Goal: Task Accomplishment & Management: Complete application form

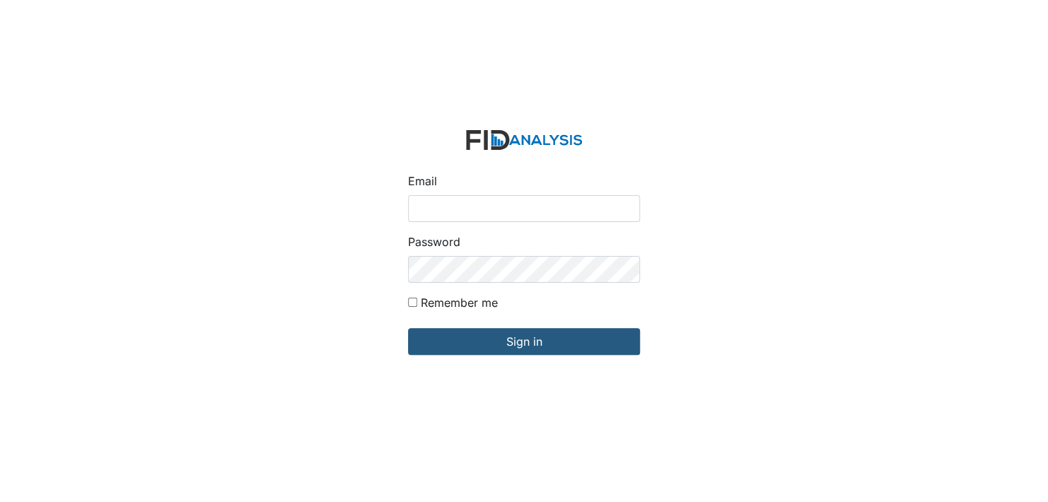
click at [434, 210] on input "Email" at bounding box center [524, 208] width 232 height 27
type input "[EMAIL_ADDRESS][DOMAIN_NAME]"
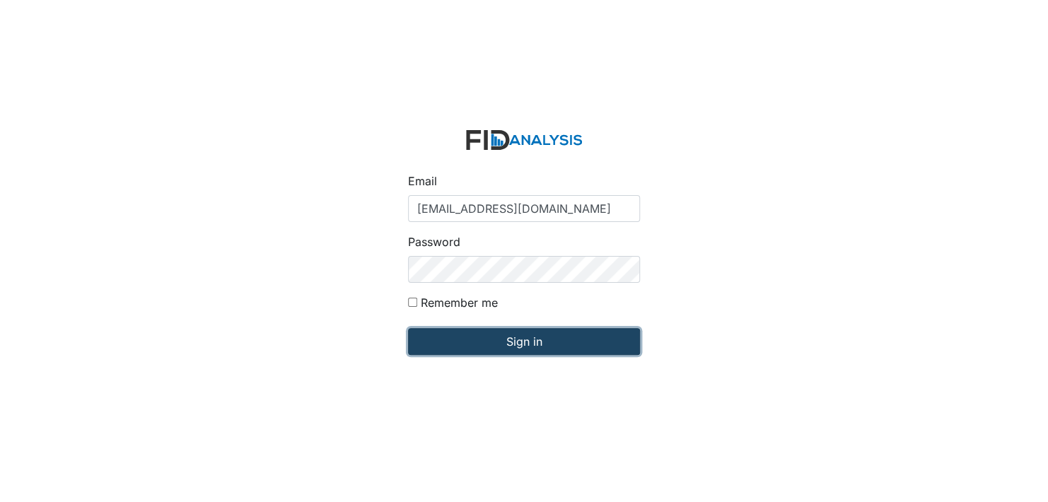
click at [499, 347] on input "Sign in" at bounding box center [524, 341] width 232 height 27
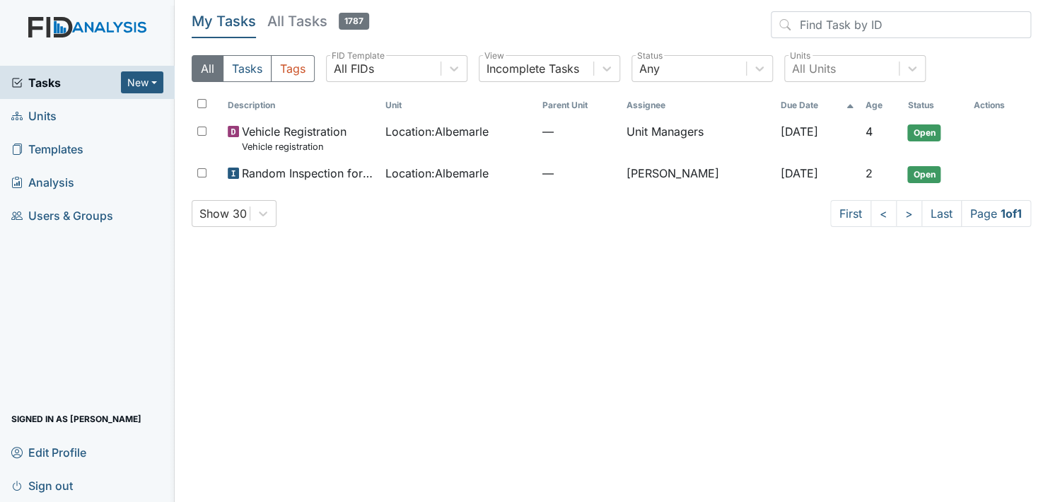
click at [66, 122] on link "Units" at bounding box center [87, 115] width 175 height 33
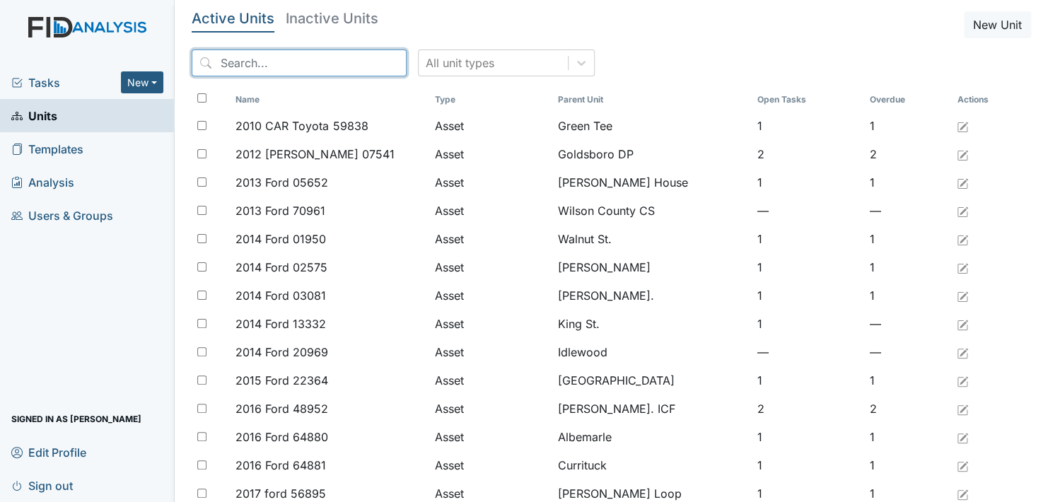
click at [267, 64] on input "search" at bounding box center [299, 63] width 215 height 27
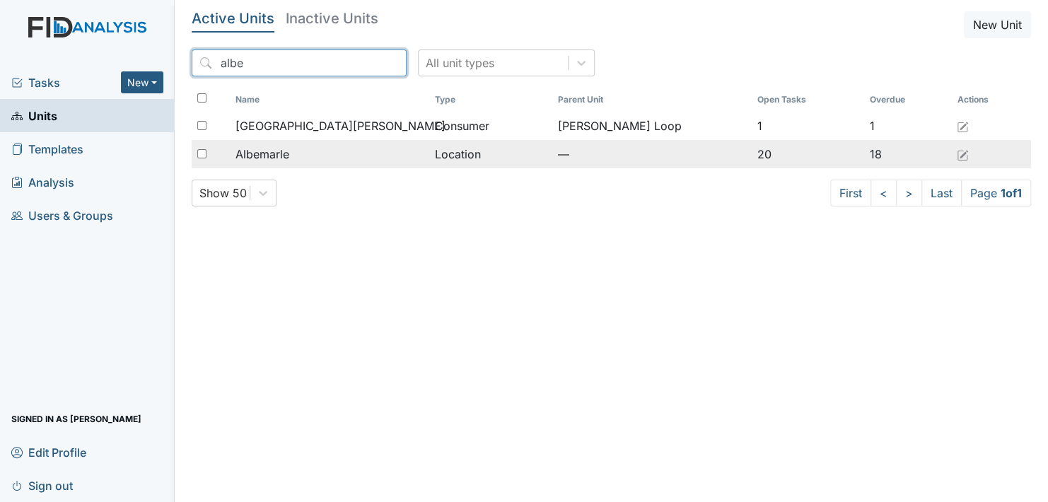
type input "albe"
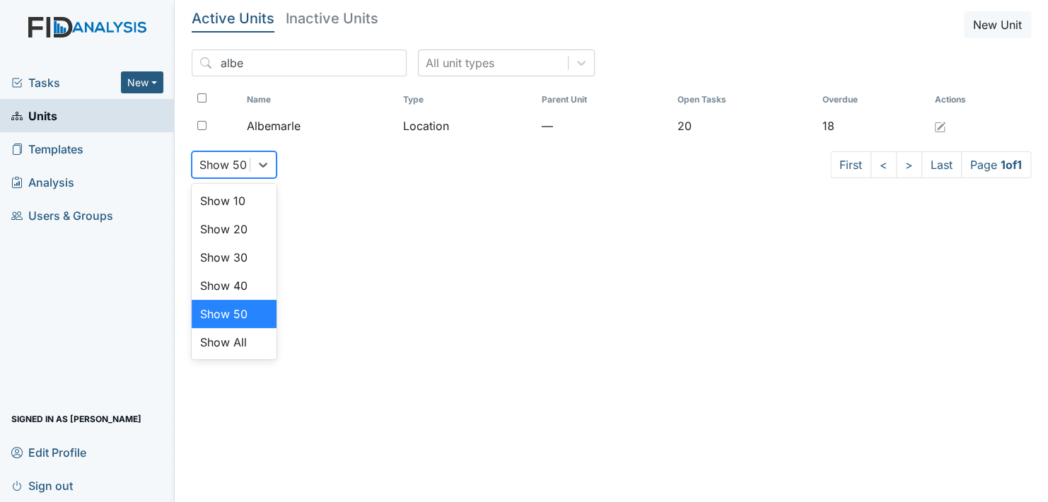
click at [270, 152] on div at bounding box center [262, 164] width 25 height 25
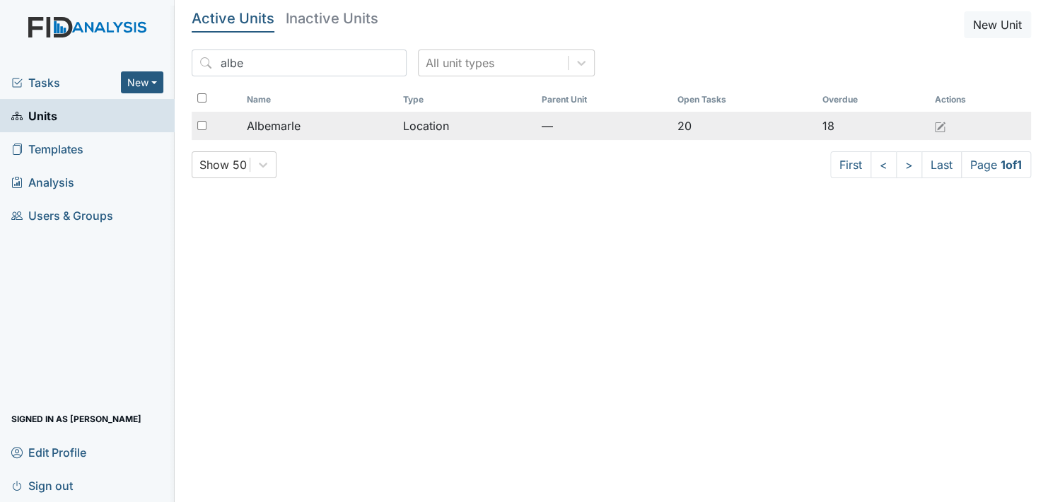
click at [291, 120] on span "Albemarle" at bounding box center [274, 125] width 54 height 17
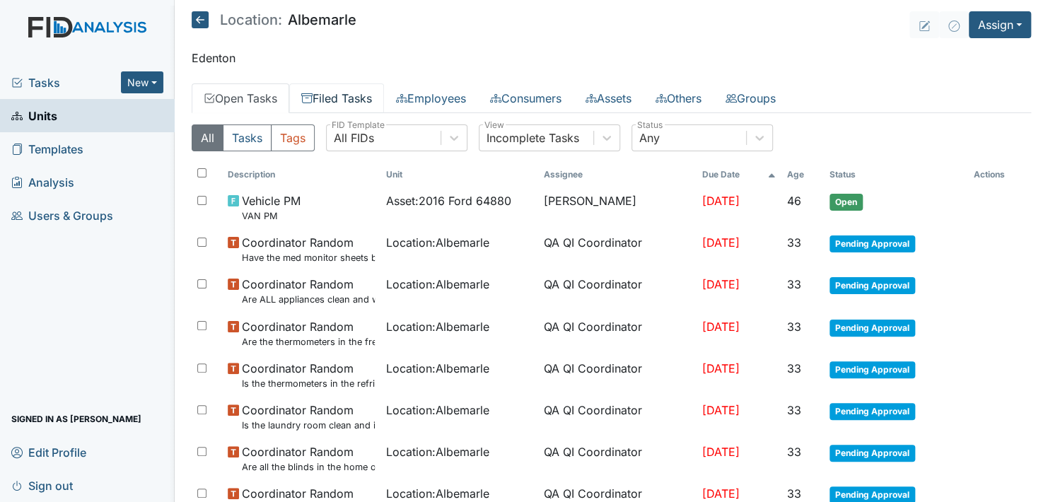
click at [349, 91] on link "Filed Tasks" at bounding box center [336, 98] width 95 height 30
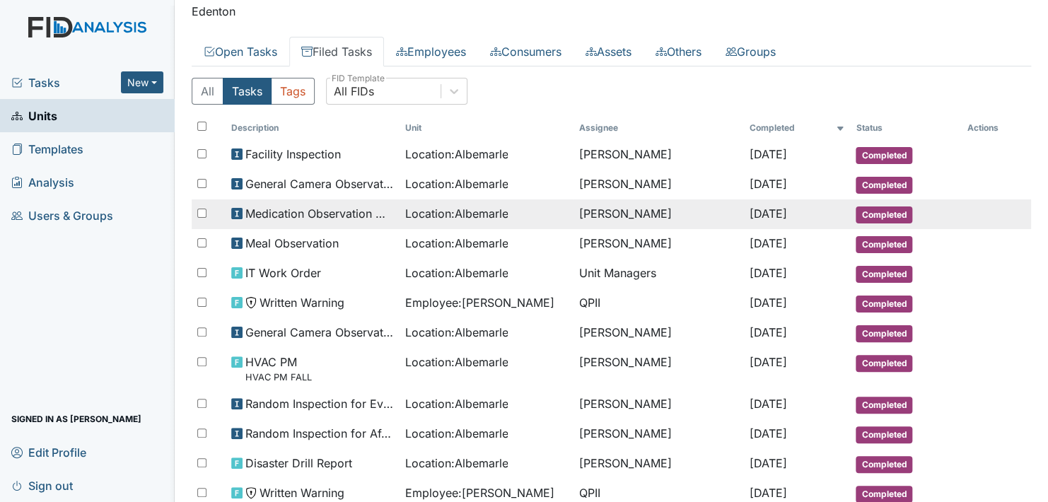
scroll to position [141, 0]
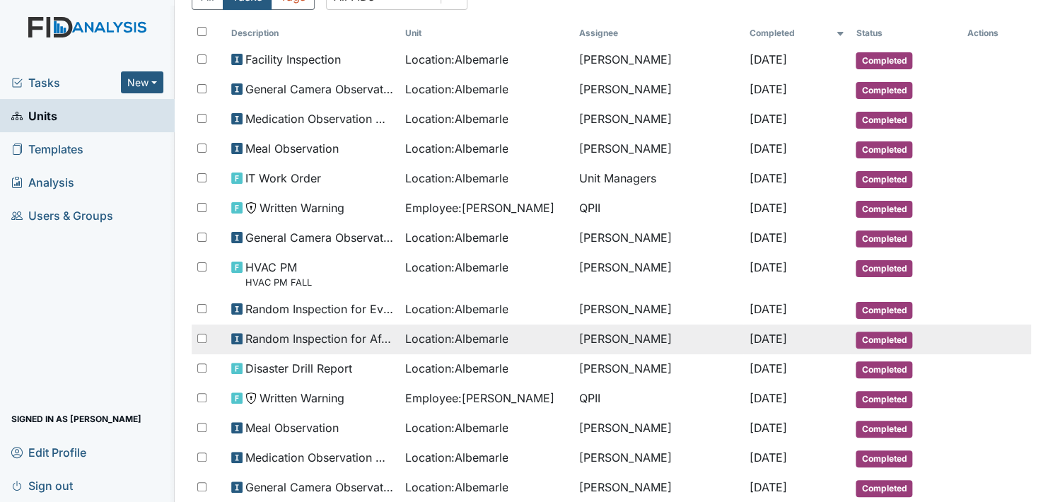
click at [363, 330] on span "Random Inspection for Afternoon" at bounding box center [319, 338] width 149 height 17
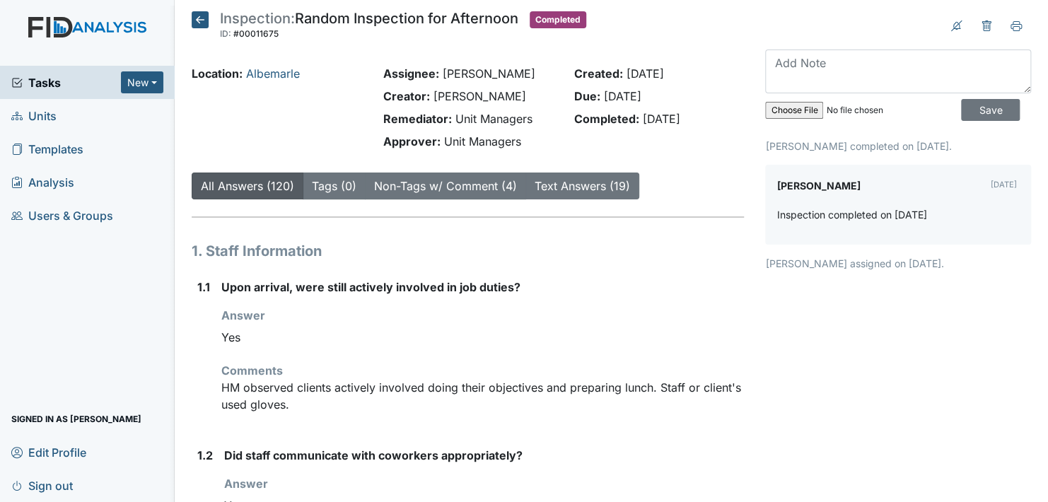
click at [195, 16] on icon at bounding box center [200, 19] width 17 height 17
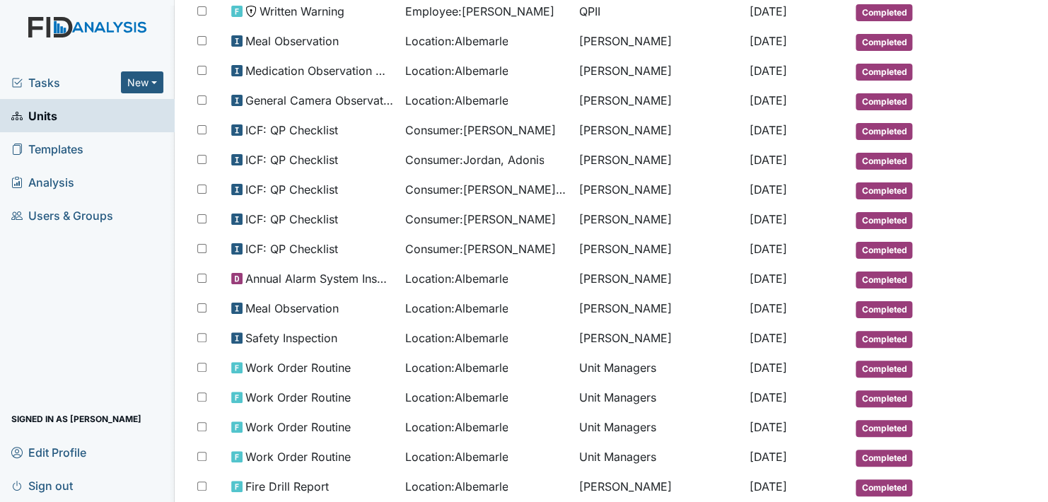
scroll to position [642, 0]
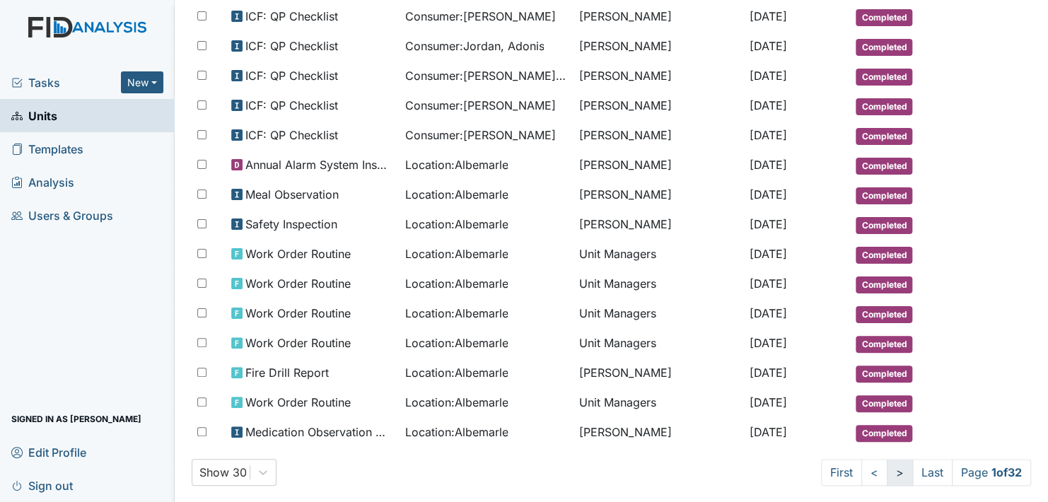
click at [887, 459] on link ">" at bounding box center [900, 472] width 26 height 27
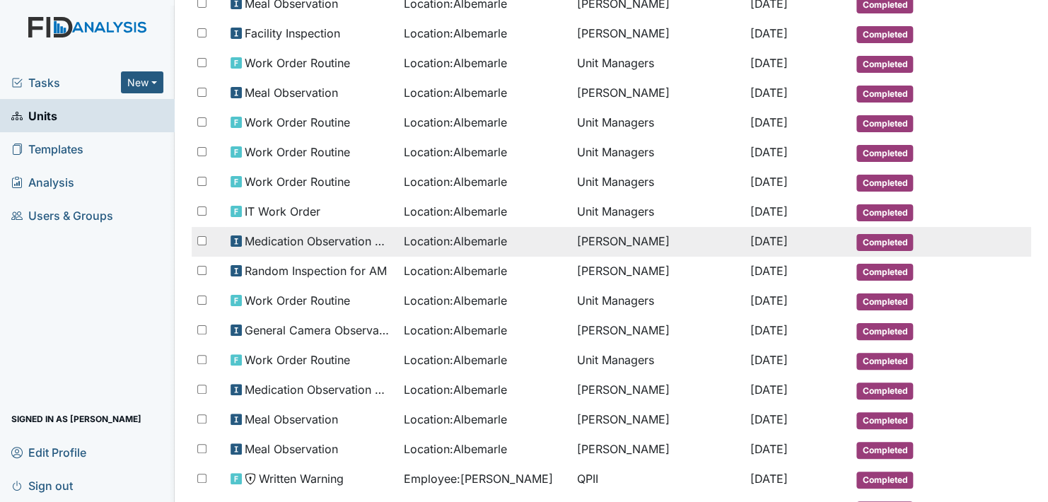
scroll to position [347, 0]
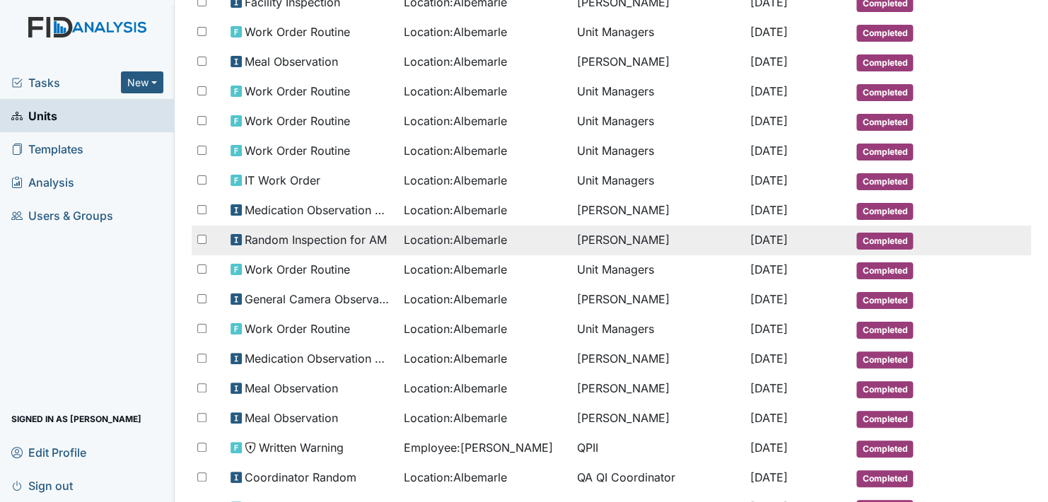
click at [871, 233] on span "Completed" at bounding box center [885, 241] width 57 height 17
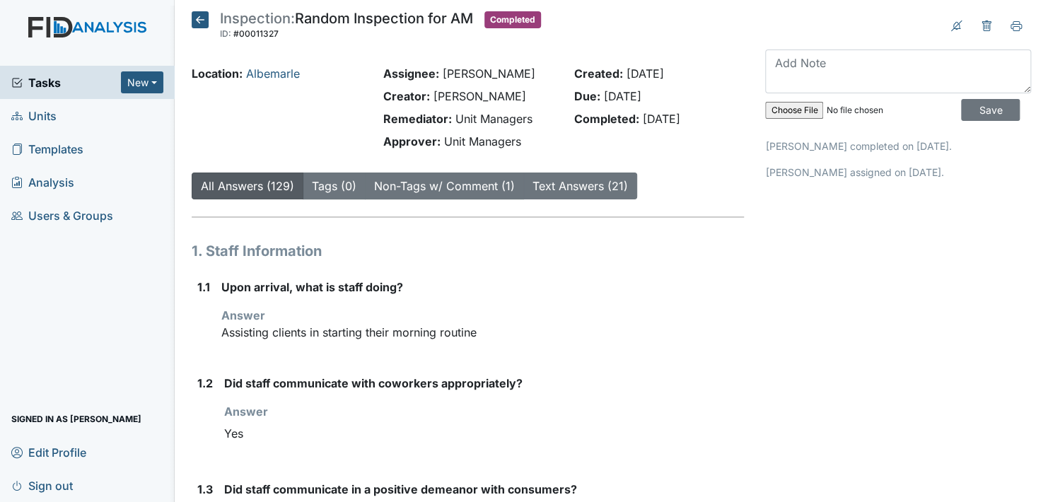
click at [201, 17] on icon at bounding box center [200, 19] width 17 height 17
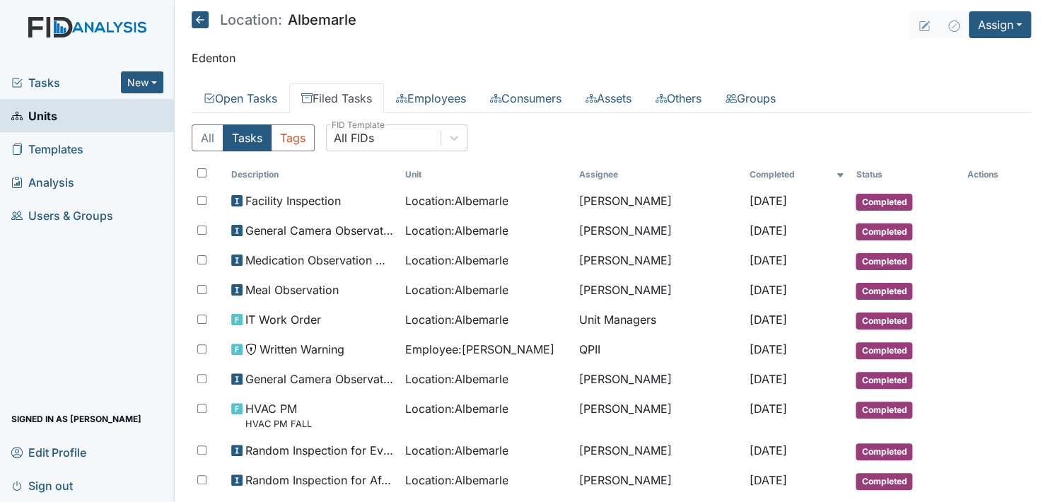
click at [200, 20] on icon at bounding box center [200, 19] width 17 height 17
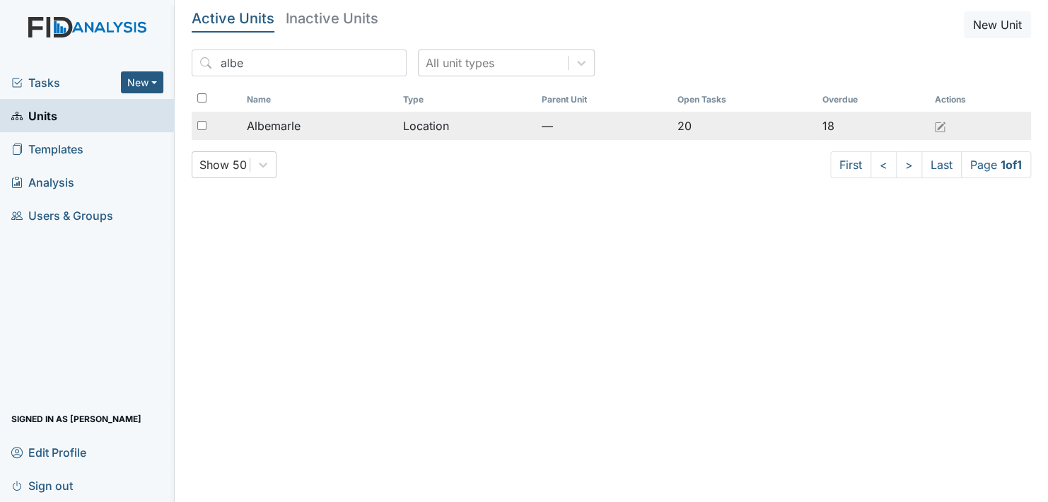
click at [274, 125] on span "Albemarle" at bounding box center [274, 125] width 54 height 17
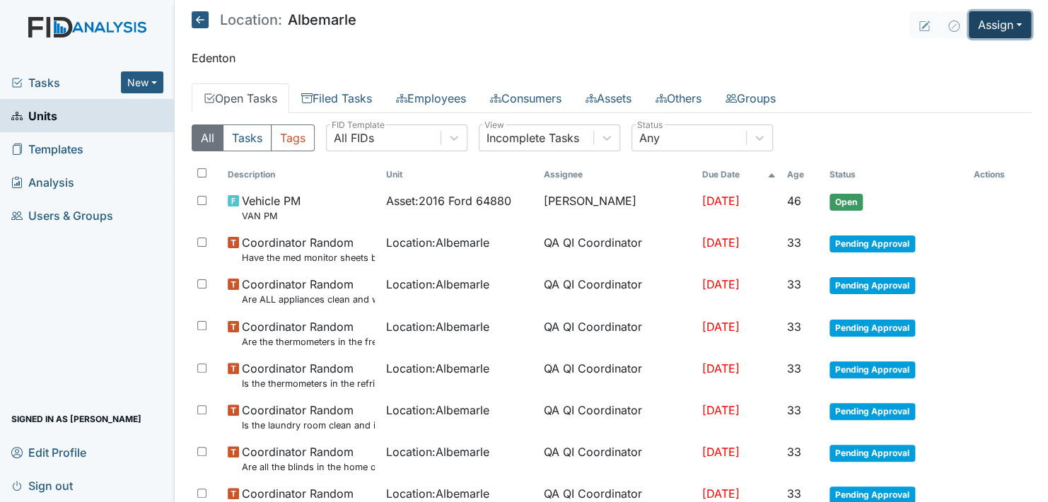
click at [988, 27] on button "Assign" at bounding box center [1000, 24] width 62 height 27
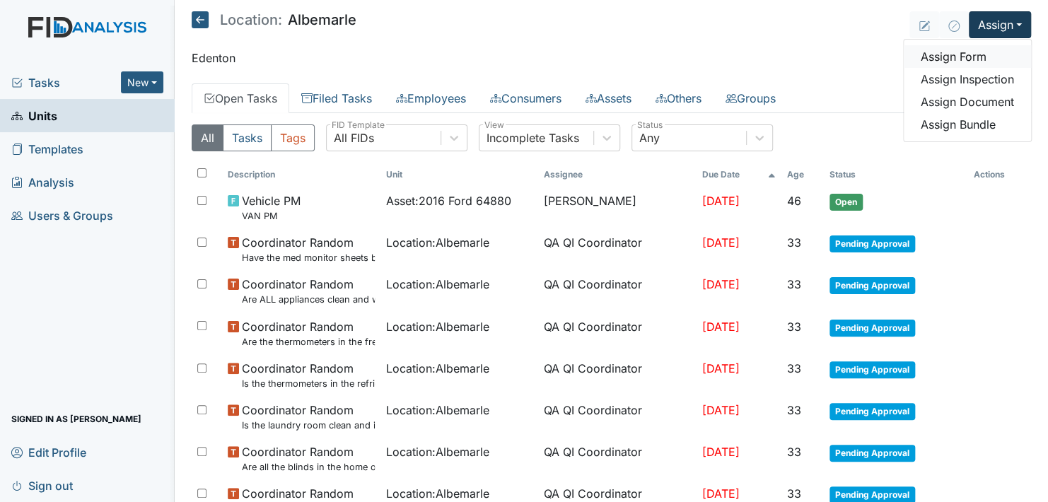
click at [951, 55] on link "Assign Form" at bounding box center [967, 56] width 127 height 23
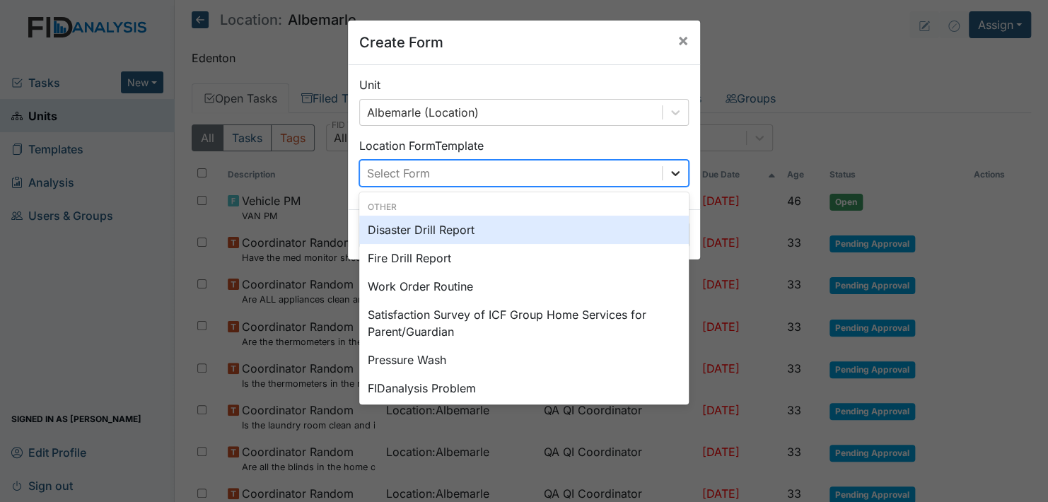
click at [671, 168] on icon at bounding box center [676, 173] width 14 height 14
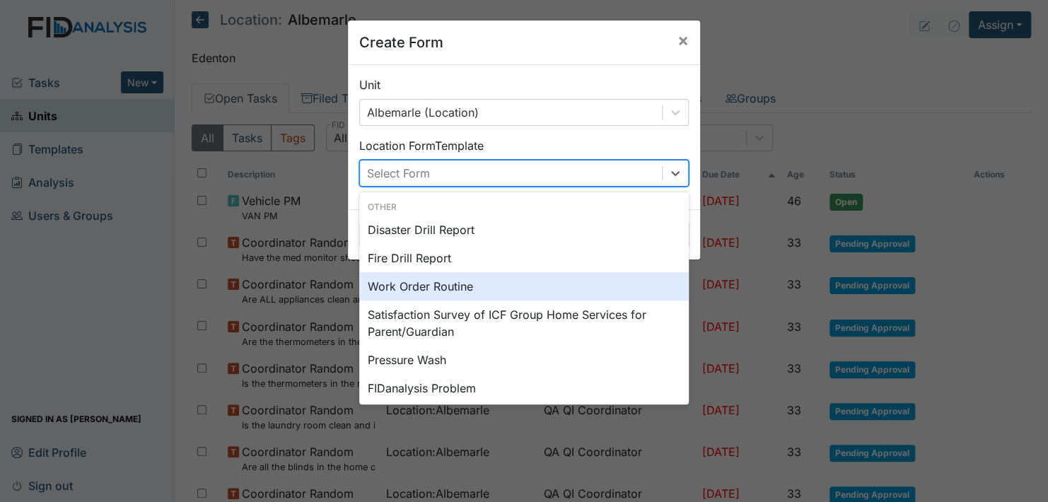
click at [412, 283] on div "Work Order Routine" at bounding box center [524, 286] width 330 height 28
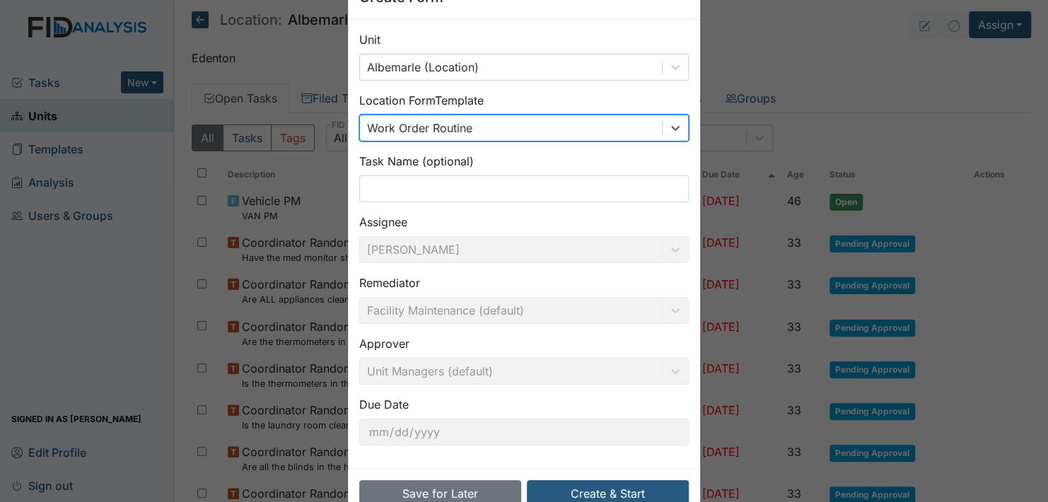
scroll to position [71, 0]
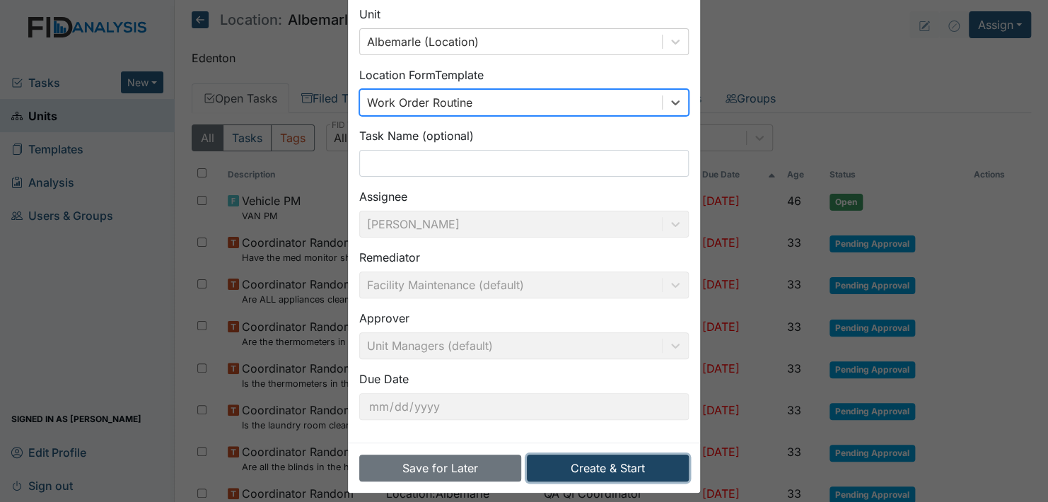
click at [608, 463] on button "Create & Start" at bounding box center [608, 468] width 162 height 27
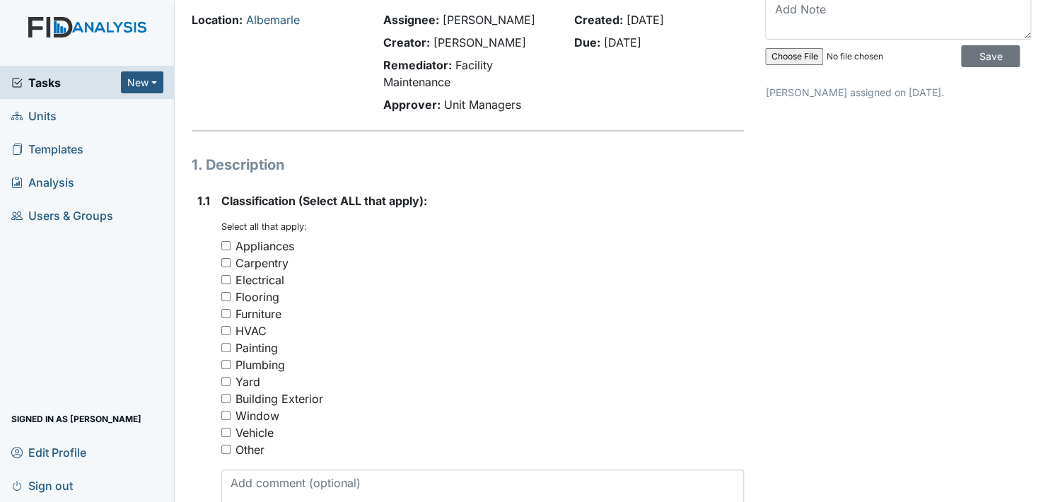
scroll to position [71, 0]
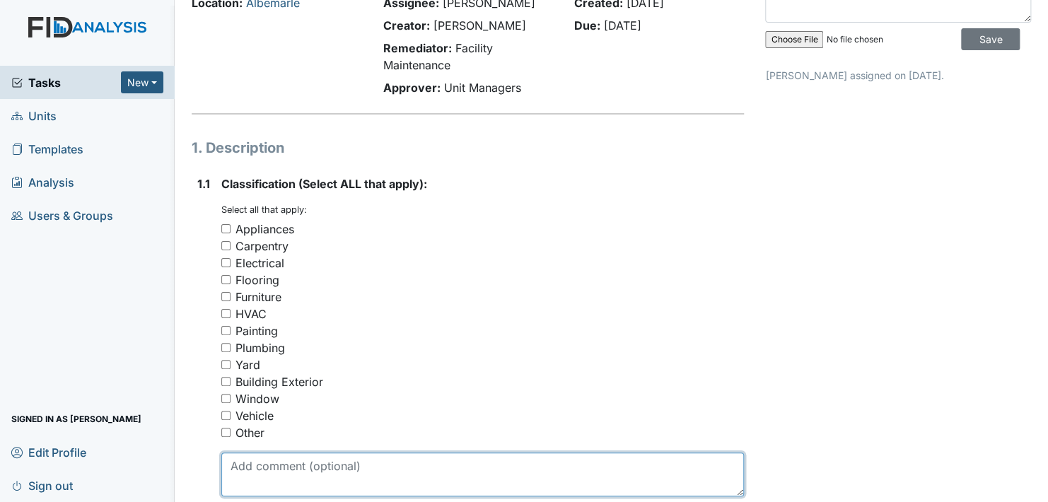
drag, startPoint x: 308, startPoint y: 467, endPoint x: 351, endPoint y: 449, distance: 46.0
click at [309, 471] on textarea at bounding box center [482, 475] width 523 height 44
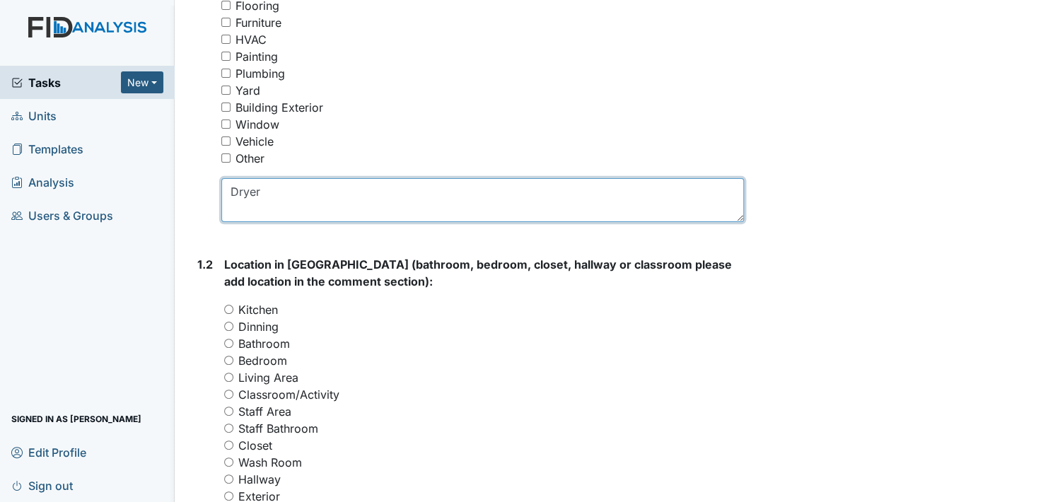
scroll to position [354, 0]
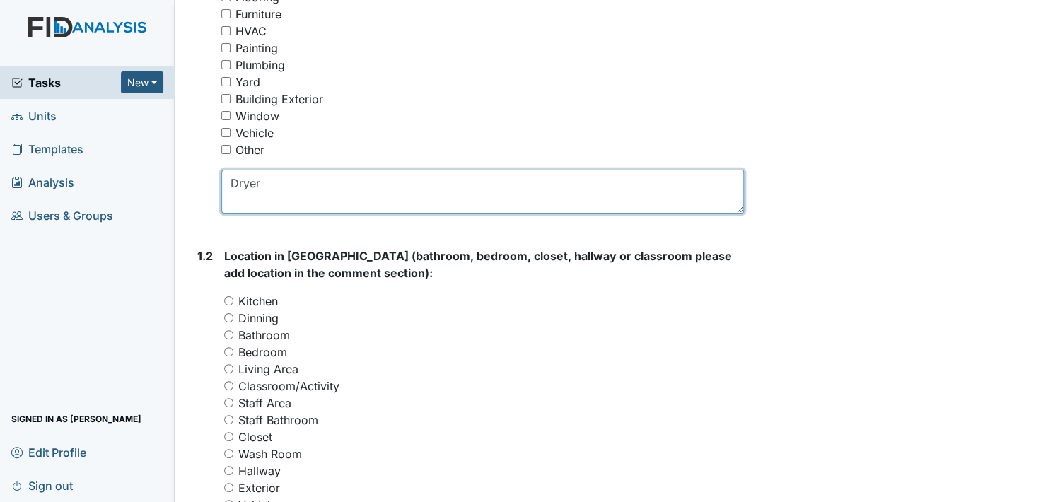
type textarea "Dryer"
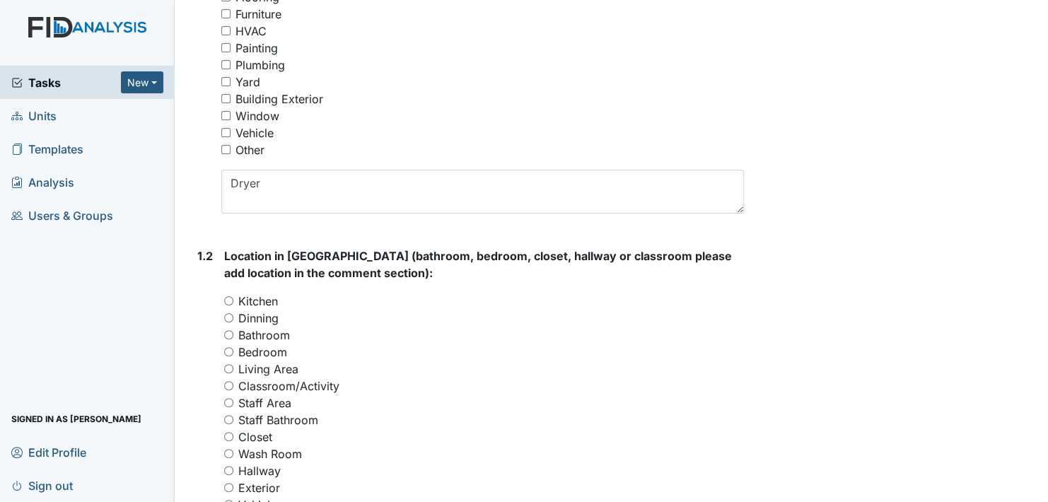
click at [227, 451] on input "Wash Room" at bounding box center [228, 453] width 9 height 9
radio input "true"
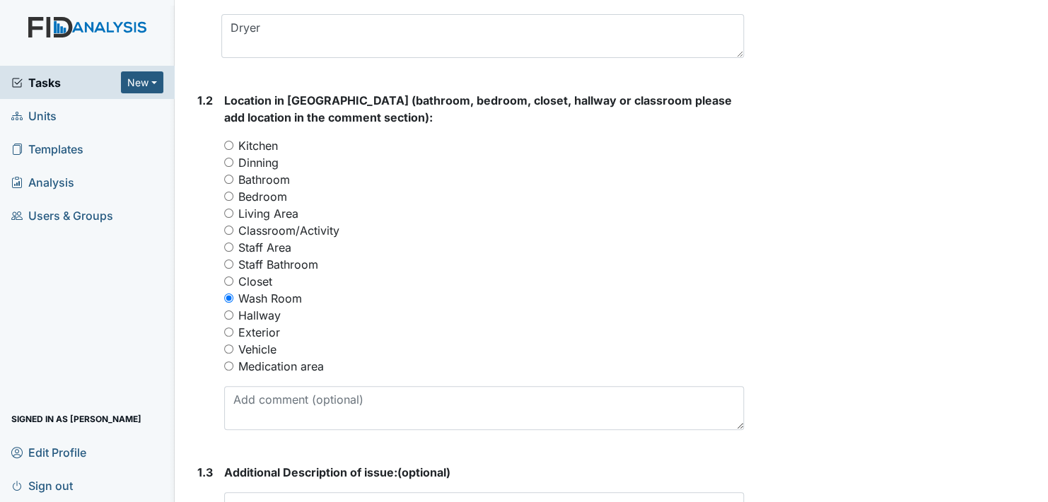
scroll to position [566, 0]
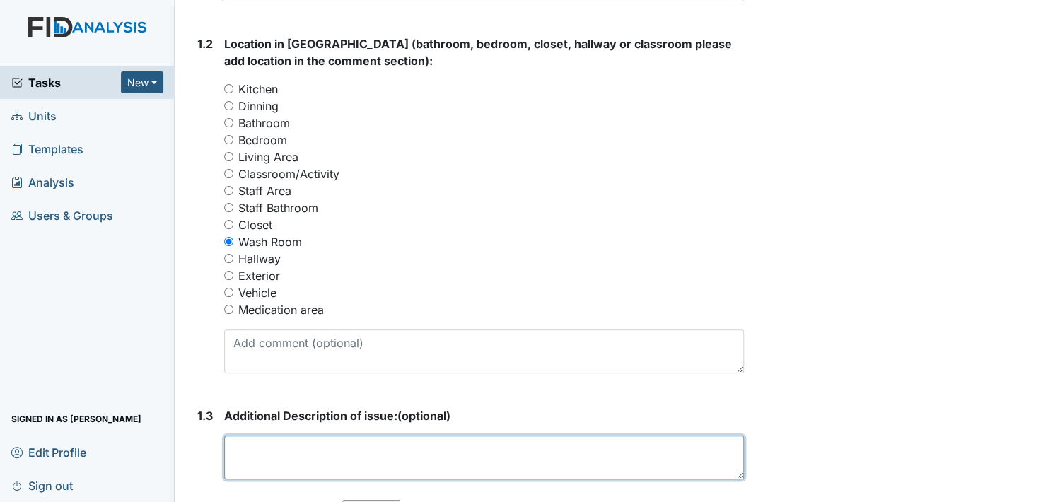
click at [274, 454] on textarea at bounding box center [484, 458] width 520 height 44
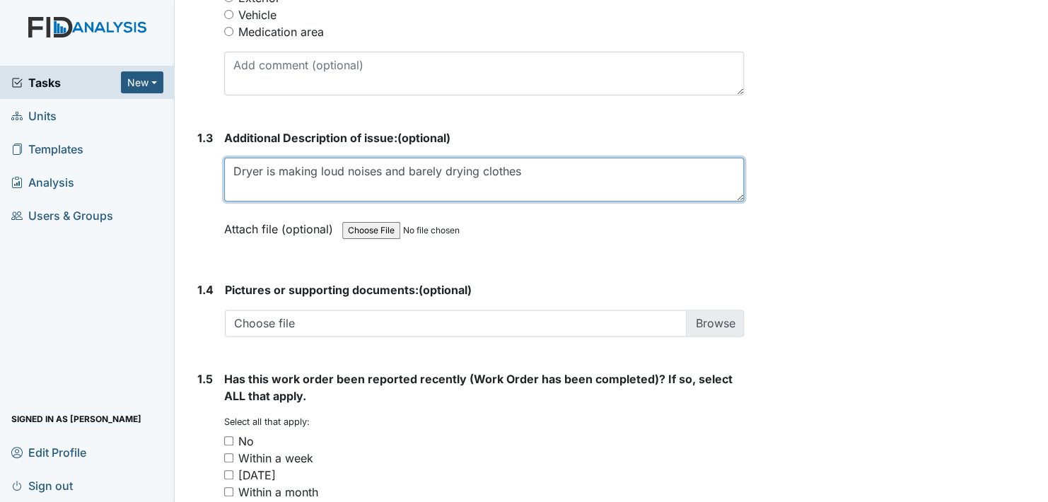
scroll to position [990, 0]
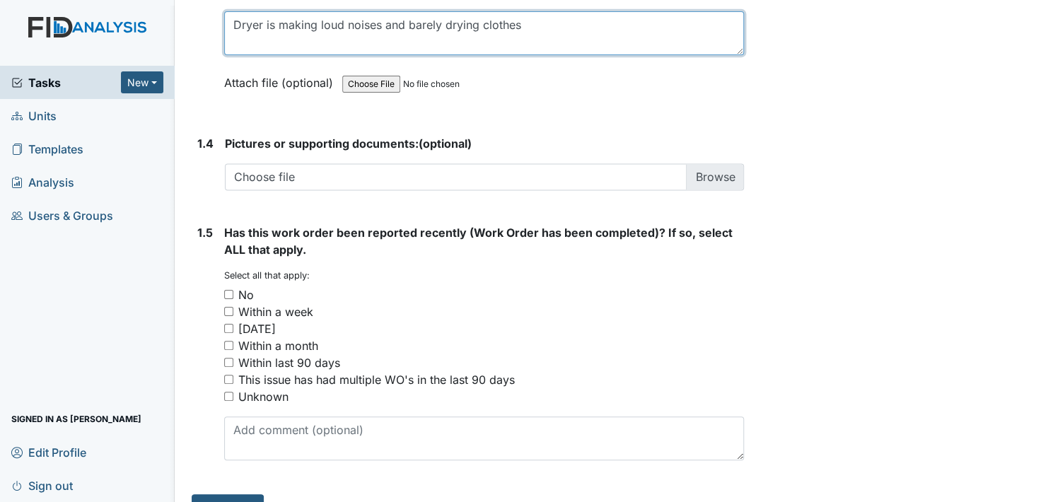
type textarea "Dryer is making loud noises and barely drying clothes"
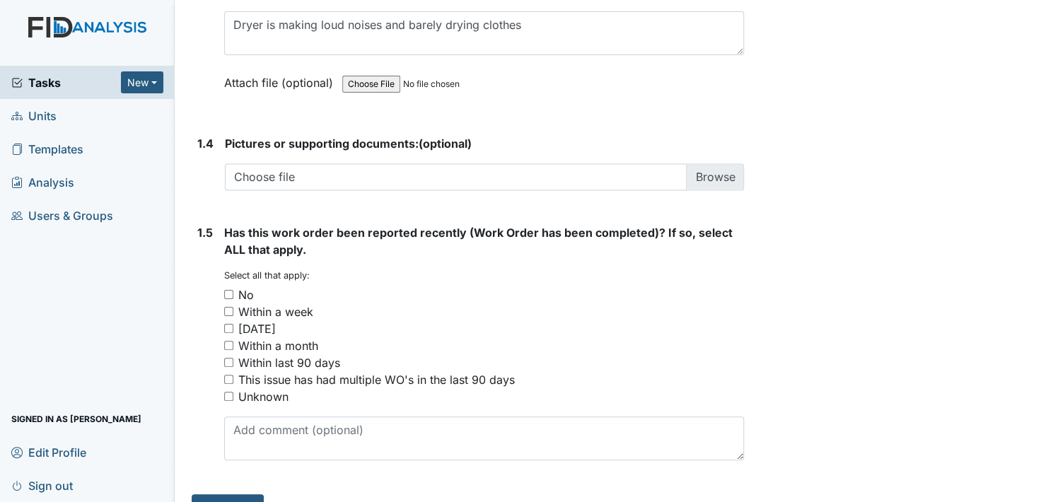
click at [227, 344] on input "Within a month" at bounding box center [228, 345] width 9 height 9
checkbox input "true"
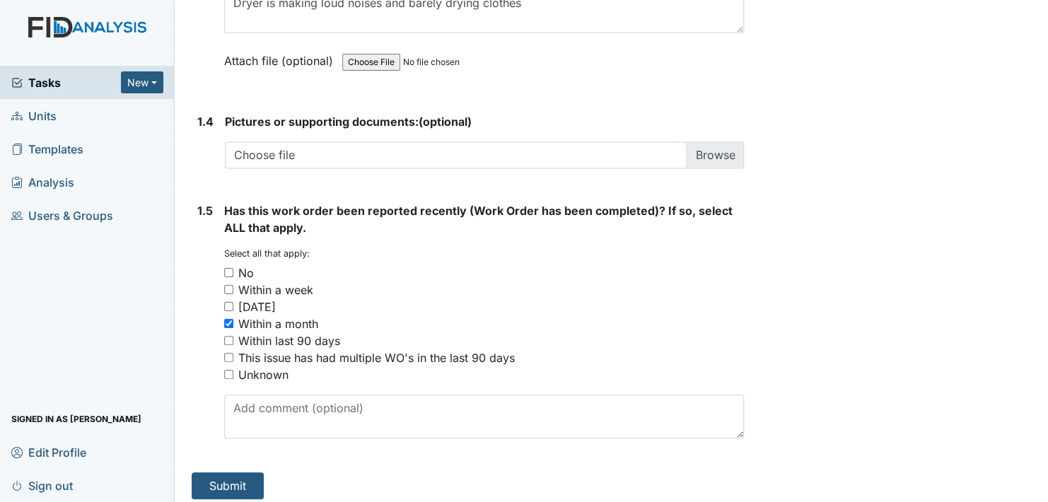
scroll to position [1019, 0]
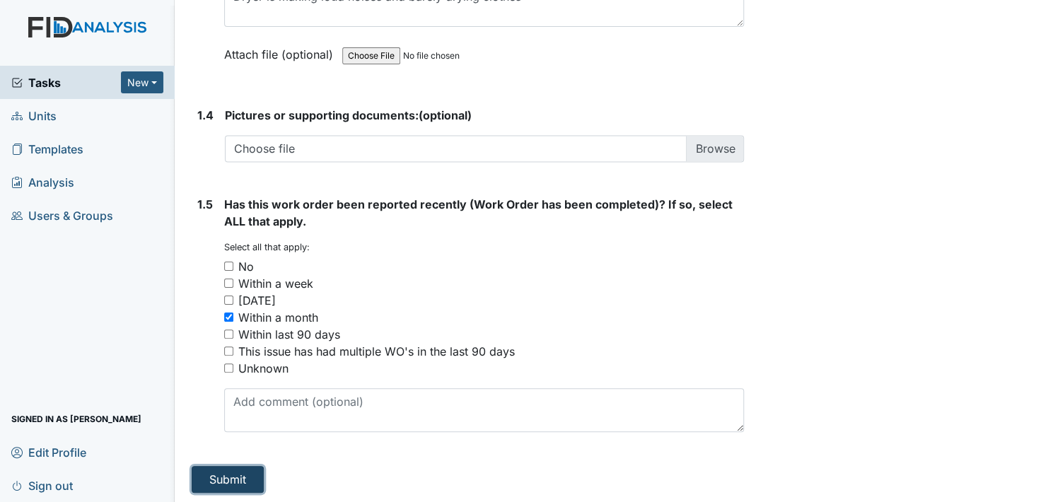
click at [231, 474] on button "Submit" at bounding box center [228, 479] width 72 height 27
